Goal: Transaction & Acquisition: Purchase product/service

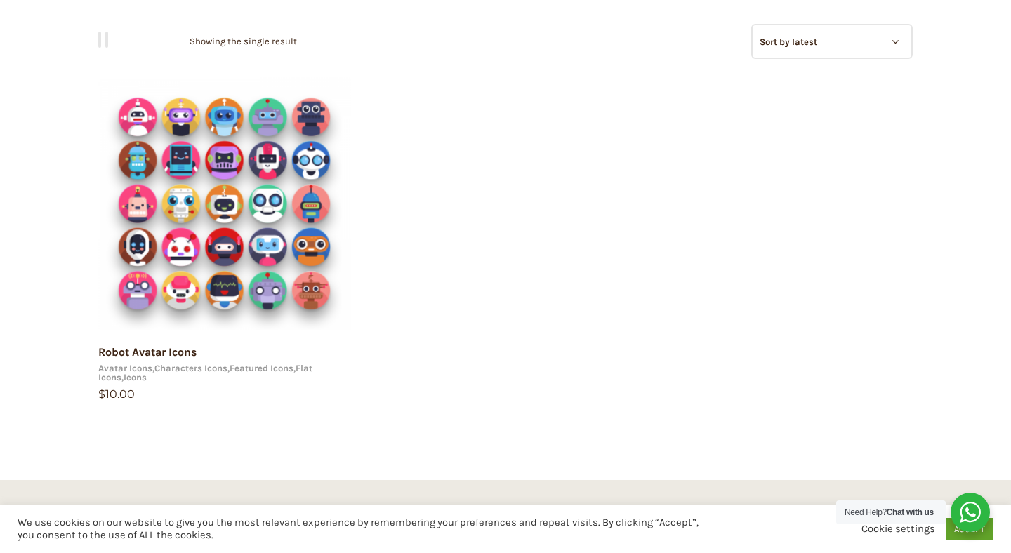
scroll to position [169, 0]
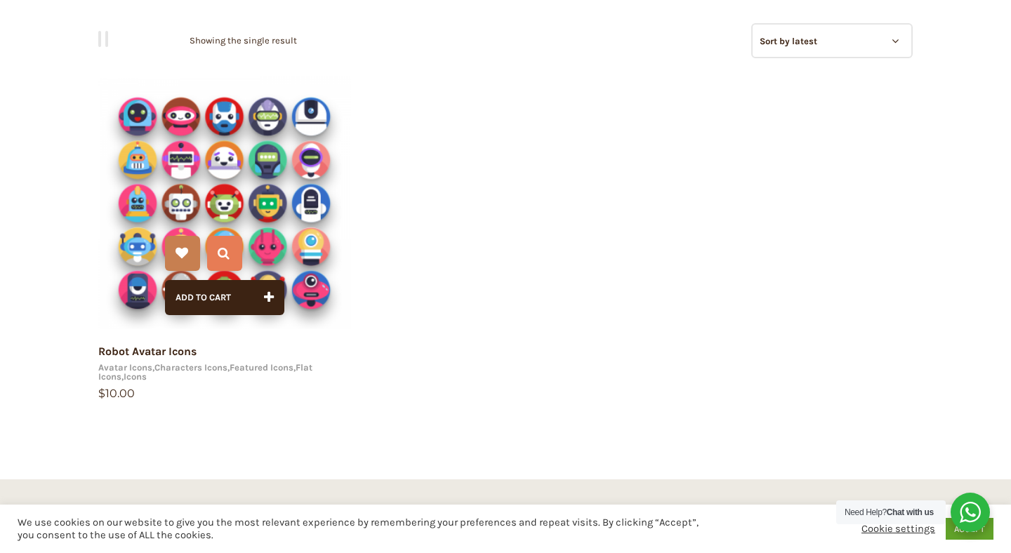
click at [281, 185] on img at bounding box center [224, 203] width 253 height 253
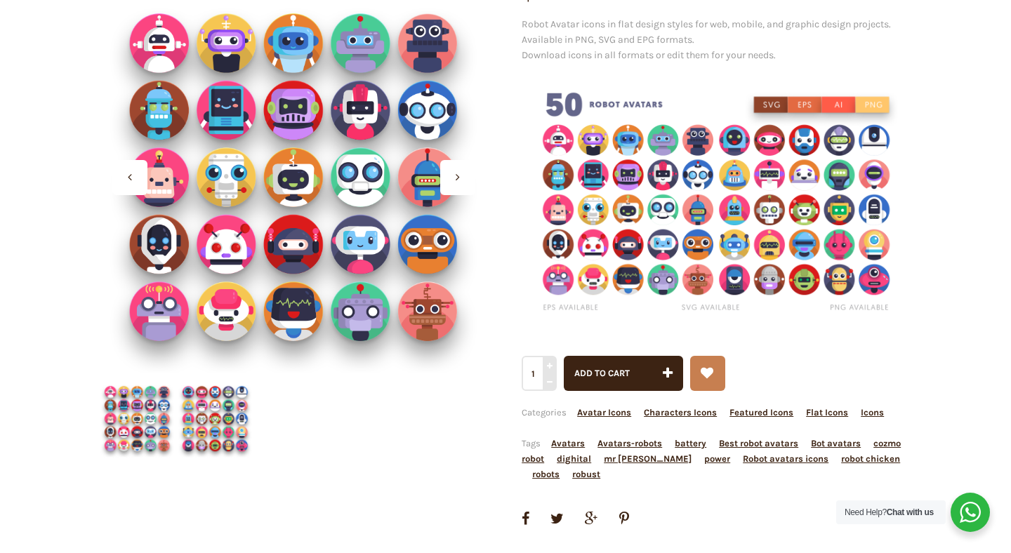
scroll to position [211, 0]
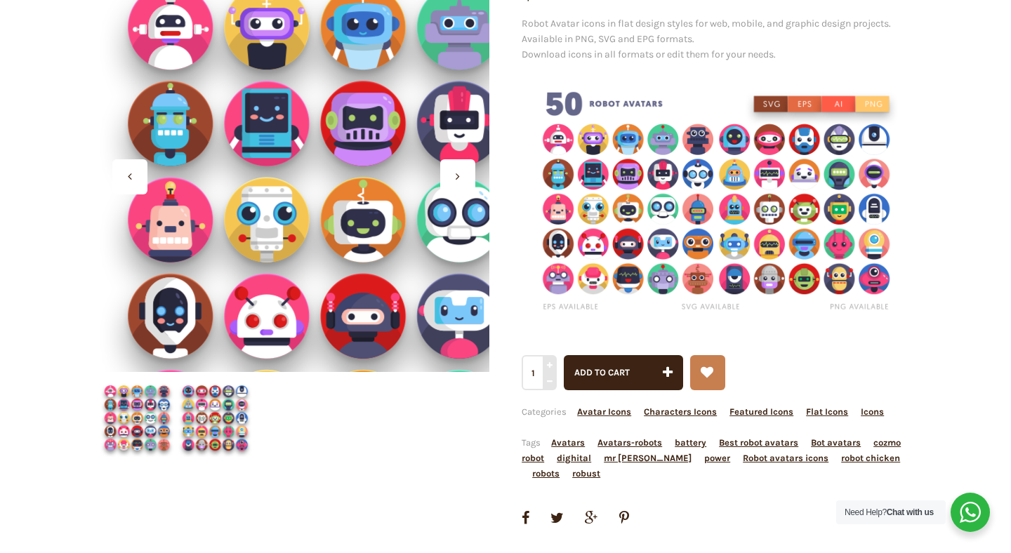
click at [260, 174] on div at bounding box center [293, 176] width 391 height 391
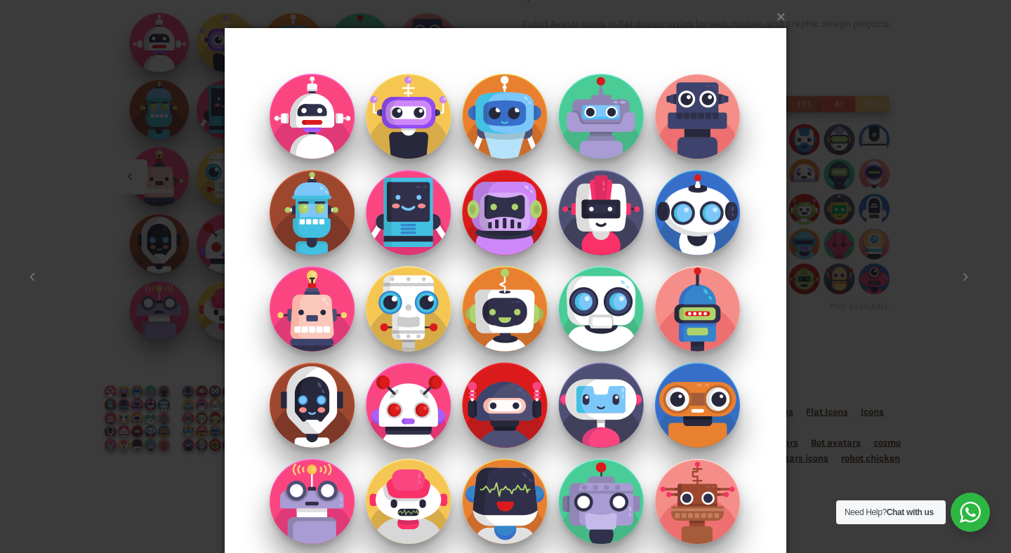
scroll to position [65, 0]
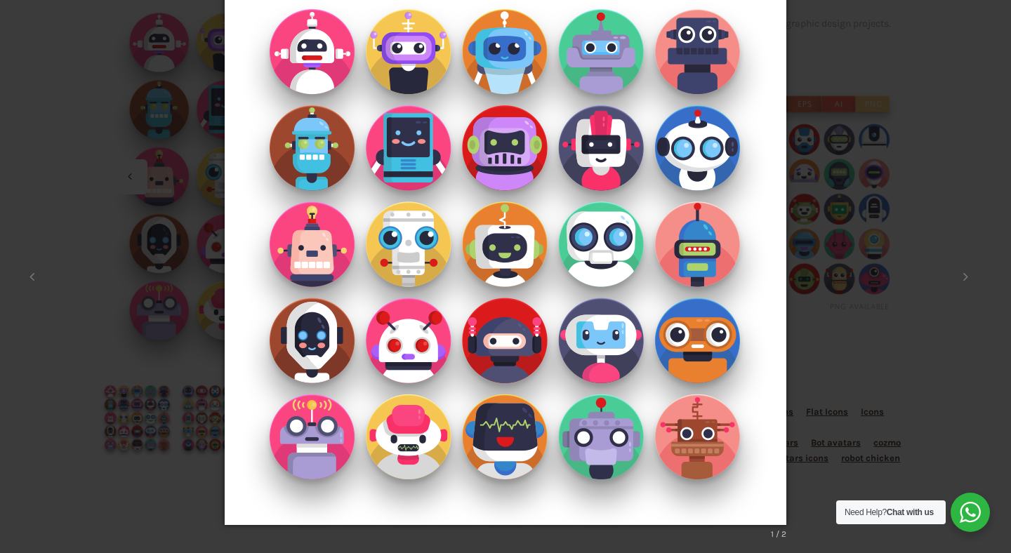
click at [213, 407] on div "× 1 / 2 Loading..." at bounding box center [505, 211] width 1011 height 553
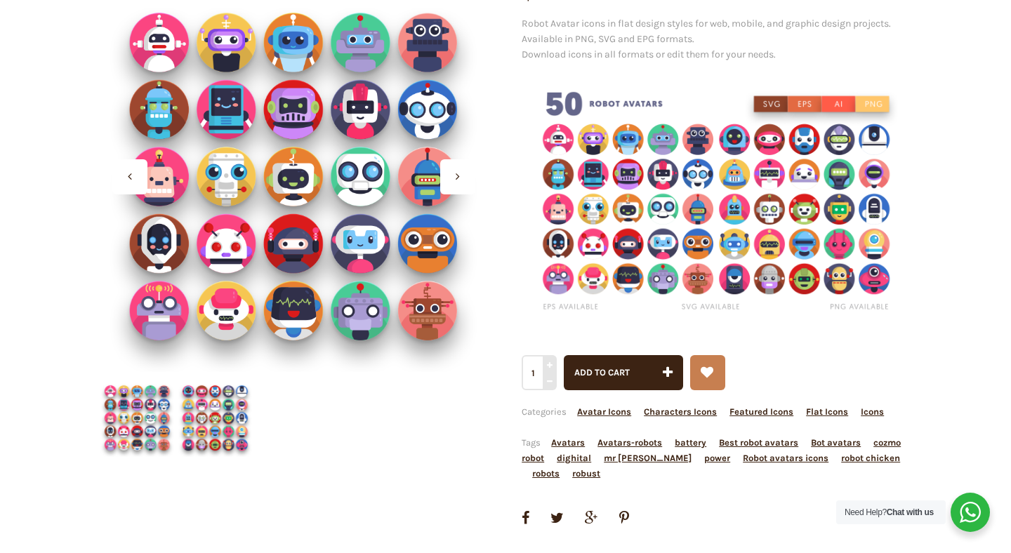
click at [105, 422] on img at bounding box center [137, 418] width 78 height 78
click at [195, 418] on img at bounding box center [215, 418] width 78 height 78
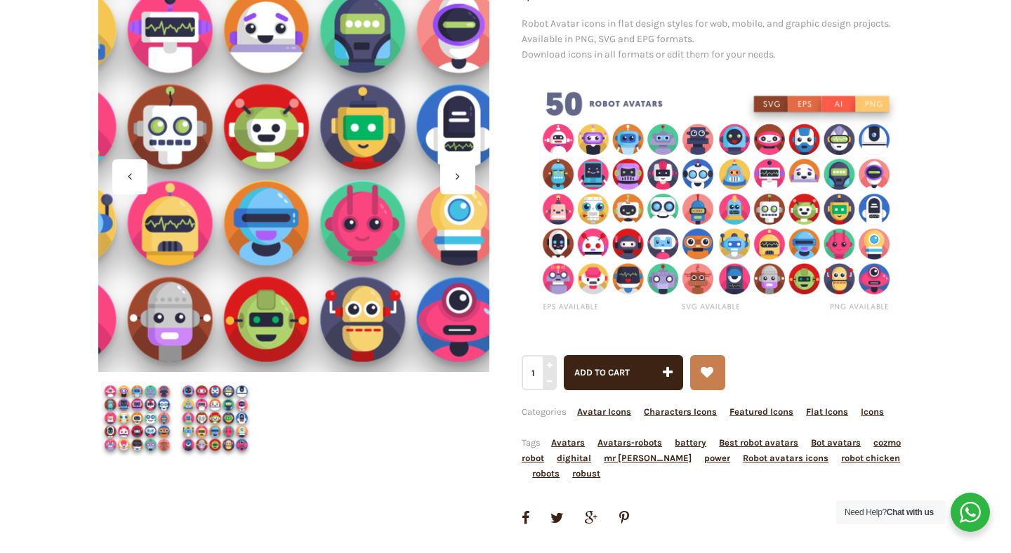
click at [314, 211] on div at bounding box center [293, 176] width 391 height 391
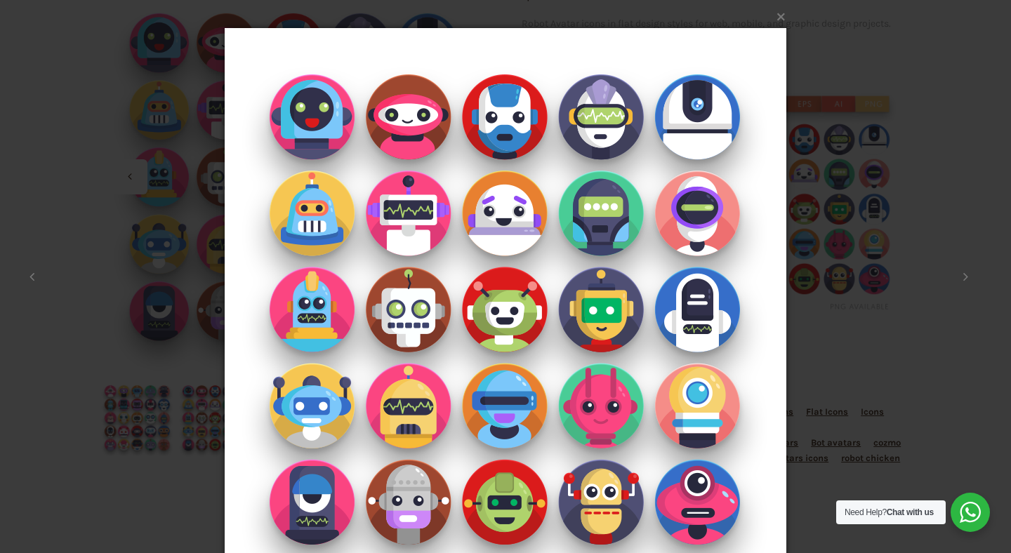
click at [129, 196] on div "× 2 / 2 Loading..." at bounding box center [505, 276] width 1011 height 553
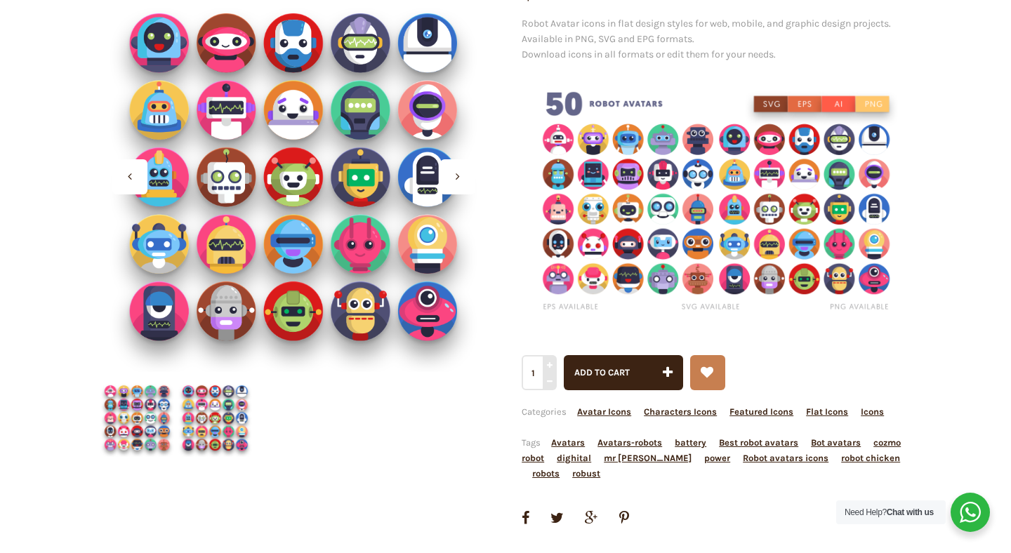
click at [138, 166] on div at bounding box center [129, 176] width 35 height 35
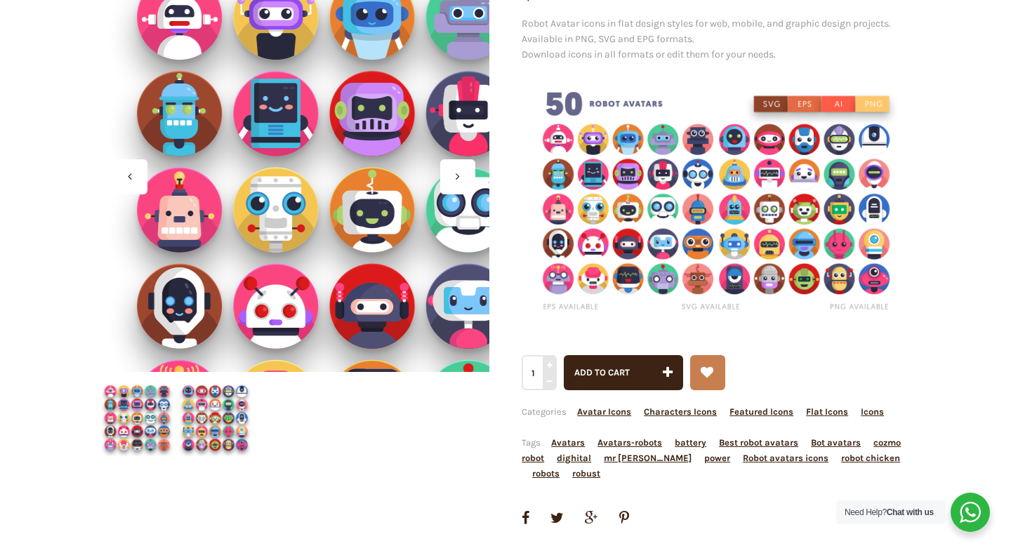
click at [251, 212] on div at bounding box center [293, 176] width 391 height 391
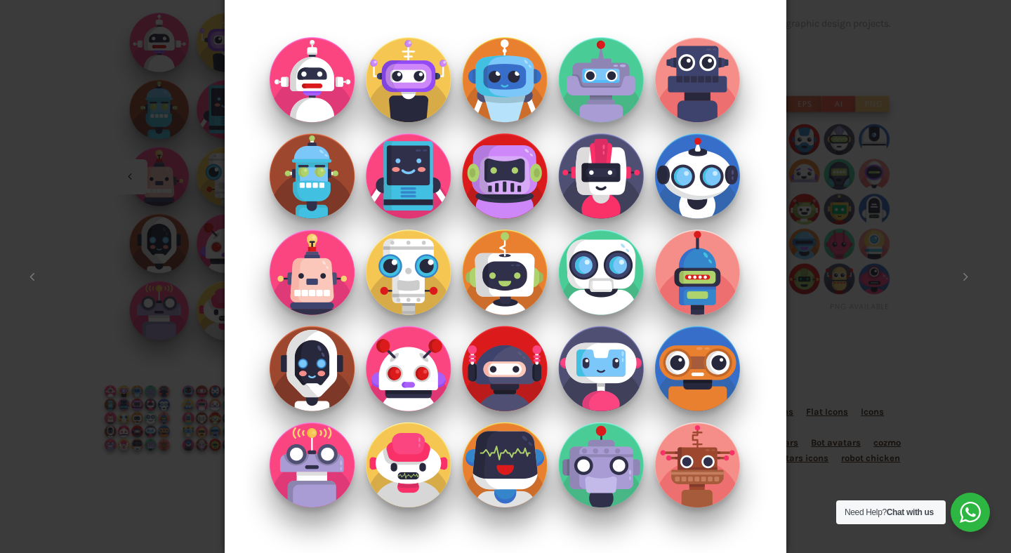
scroll to position [38, 0]
